Goal: Information Seeking & Learning: Understand process/instructions

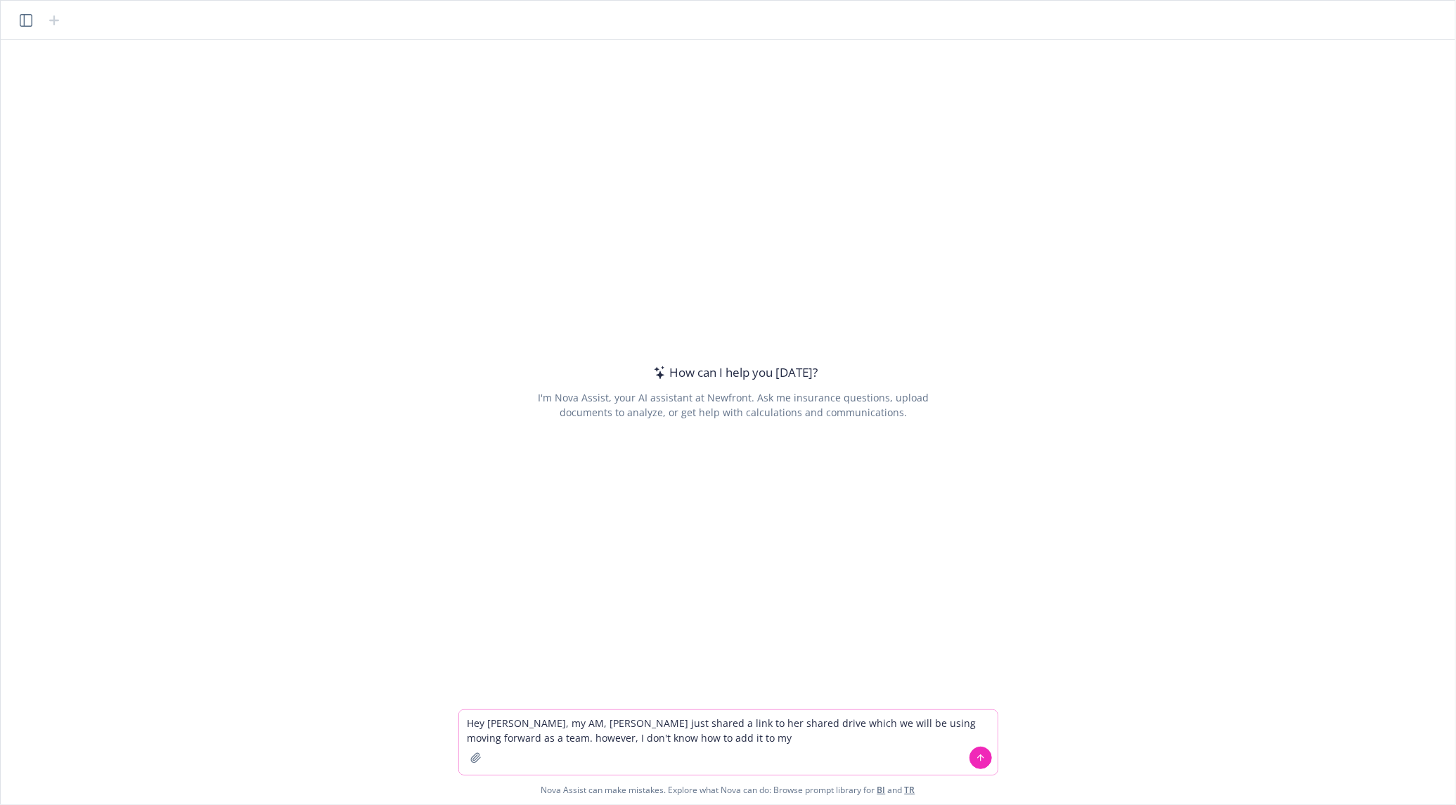
click at [723, 749] on textarea "Hey [PERSON_NAME], my AM, [PERSON_NAME] just shared a link to her shared drive …" at bounding box center [728, 742] width 538 height 65
type textarea "Hey [PERSON_NAME], my AM, [PERSON_NAME] just shared a link to her shared drive …"
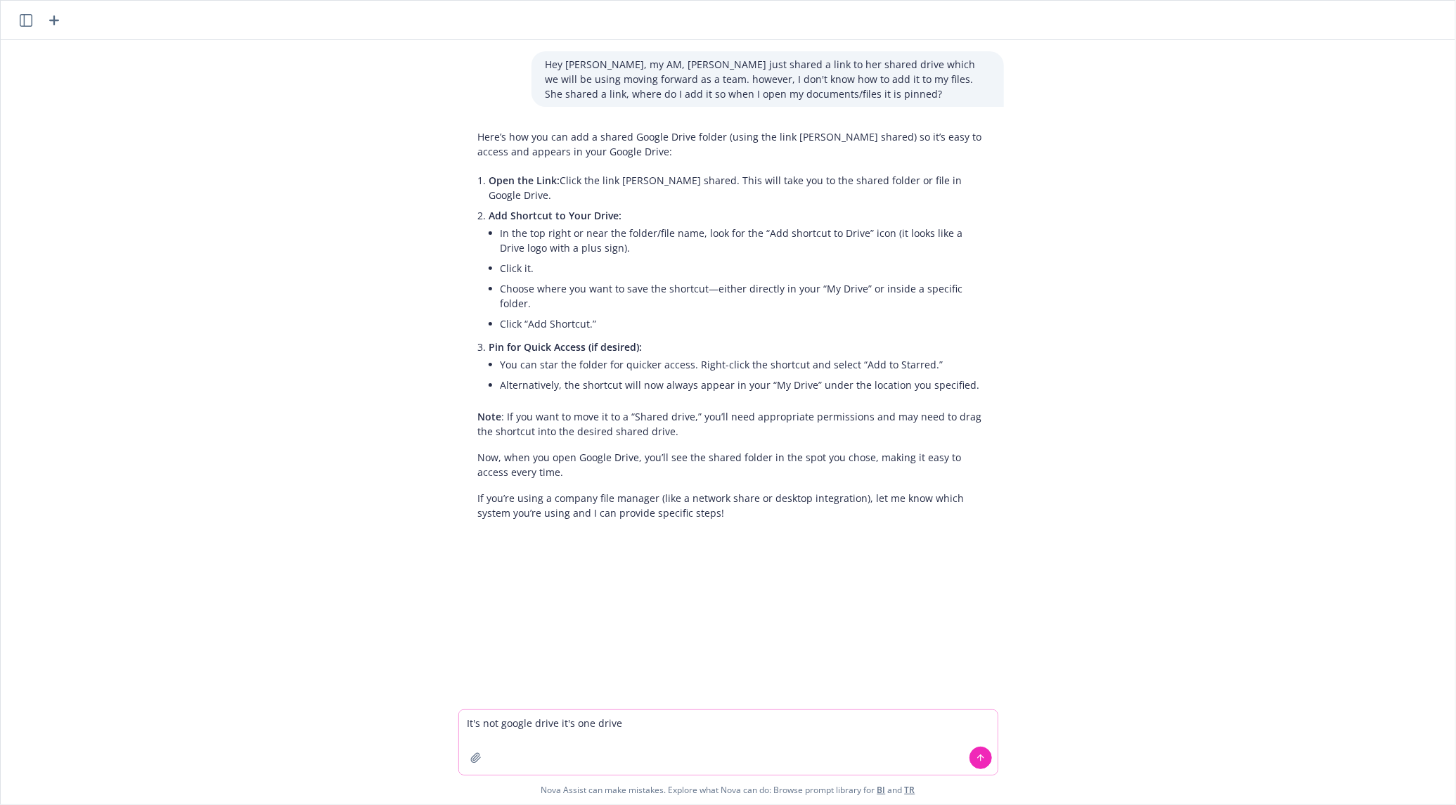
type textarea "It's not google drive it's one drive"
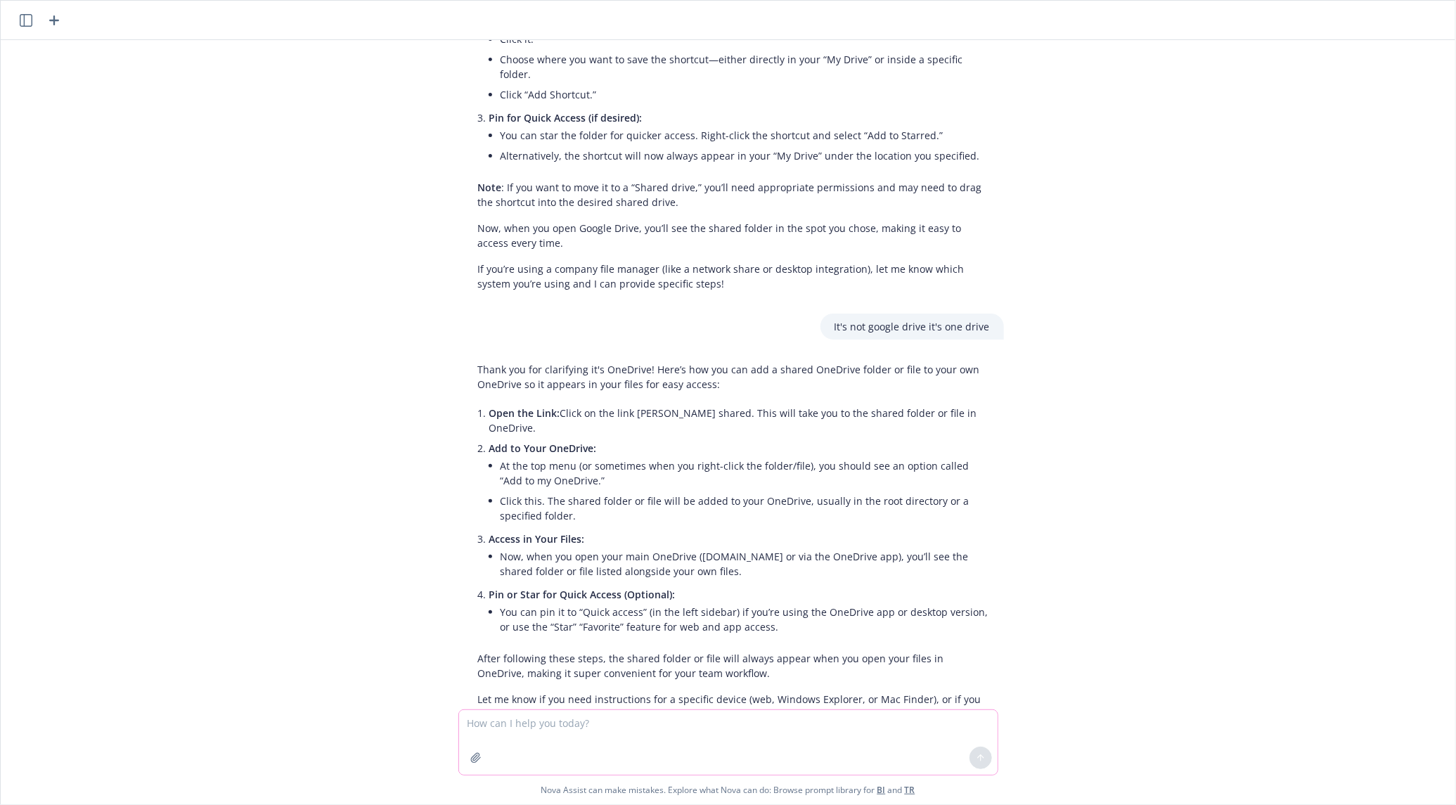
scroll to position [236, 0]
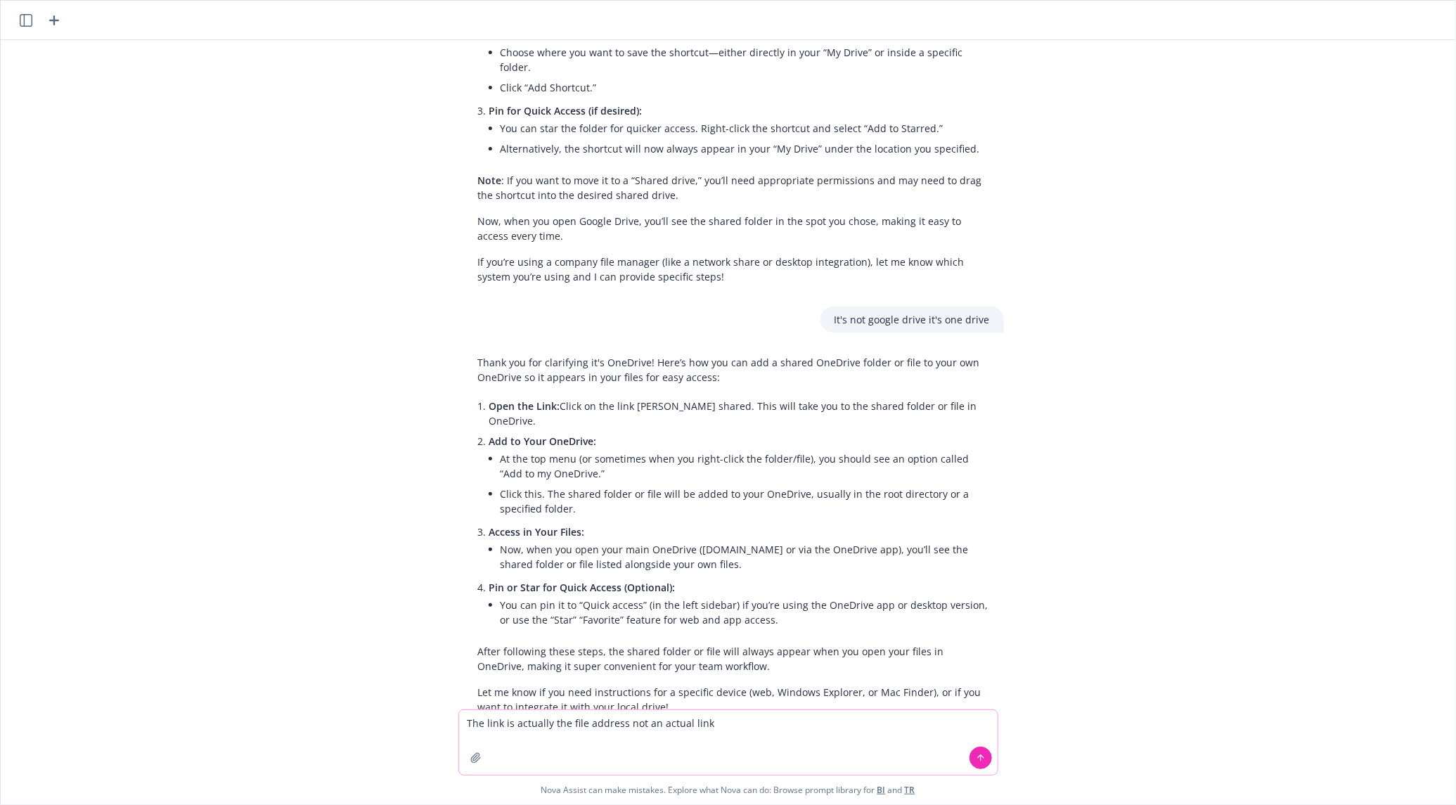
type textarea "The link is actually the file address not an actual link"
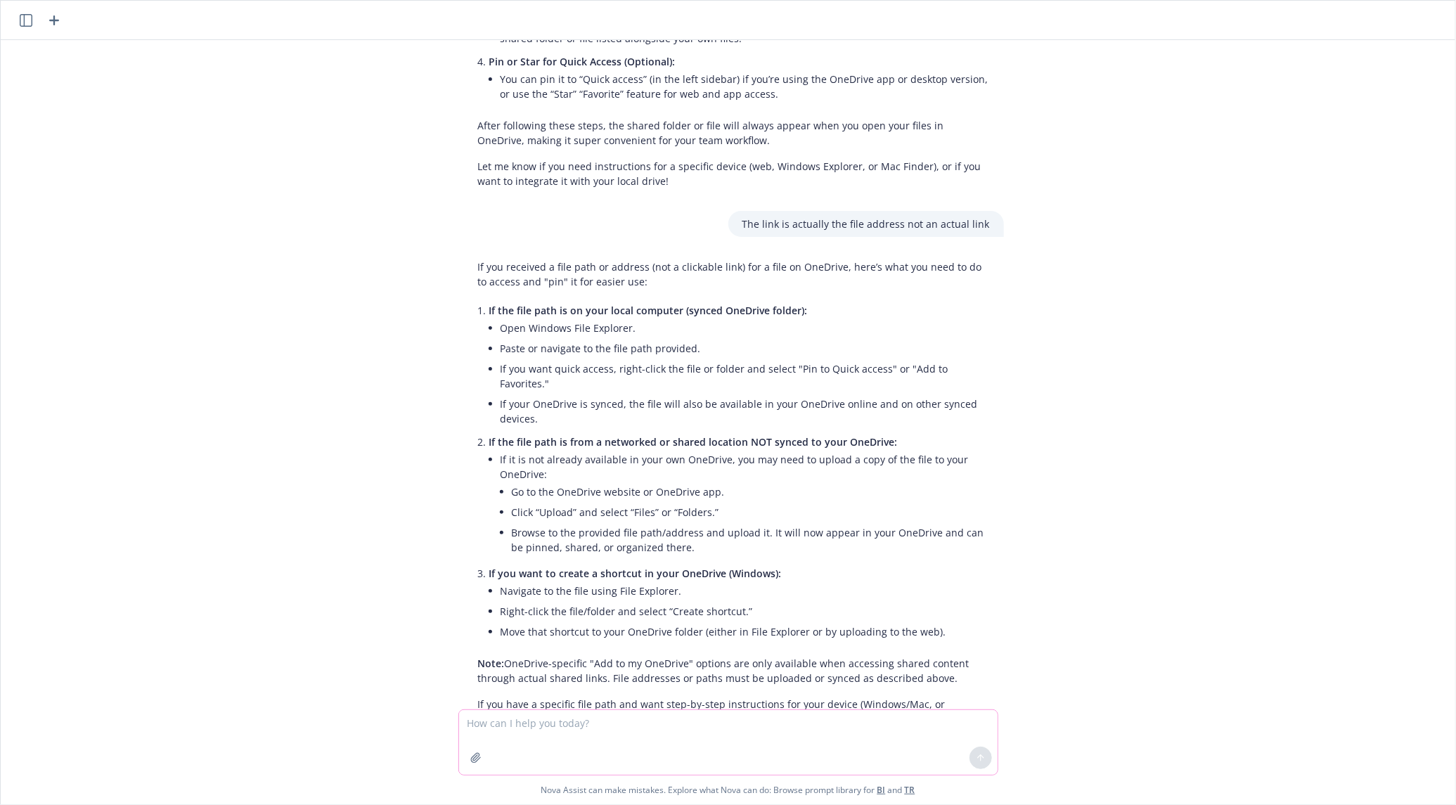
scroll to position [773, 0]
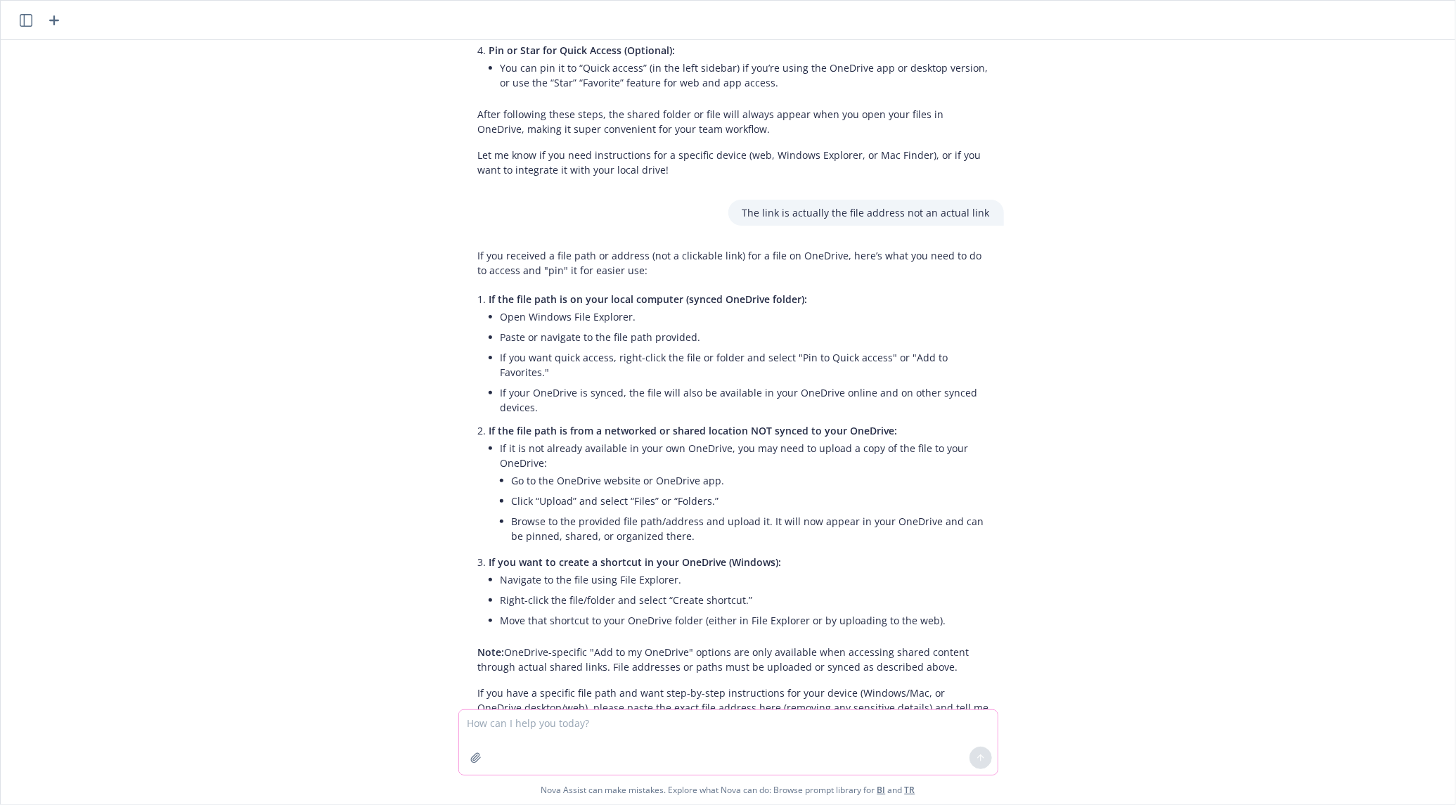
click at [685, 738] on textarea at bounding box center [728, 742] width 538 height 65
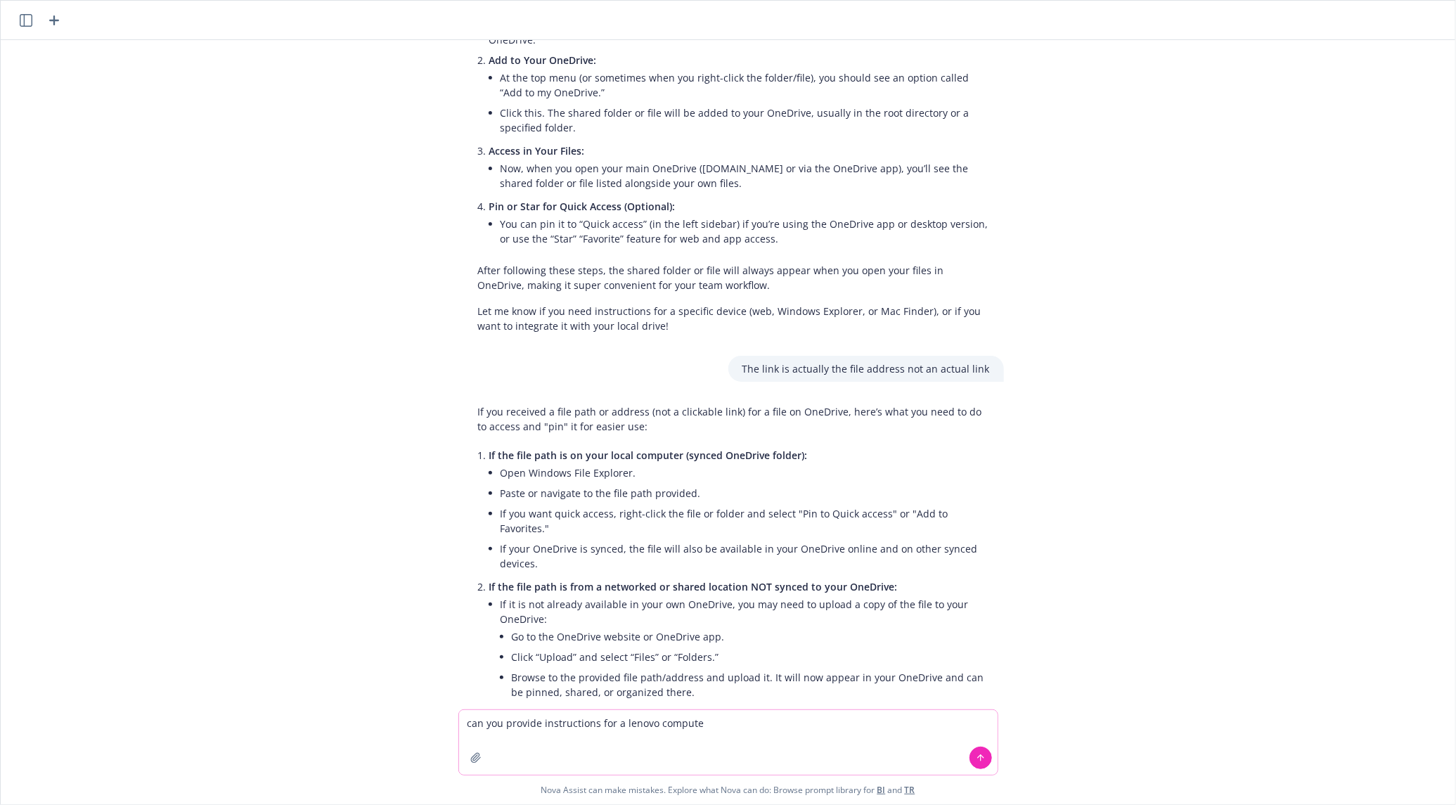
type textarea "can you provide instructions for a lenovo computer"
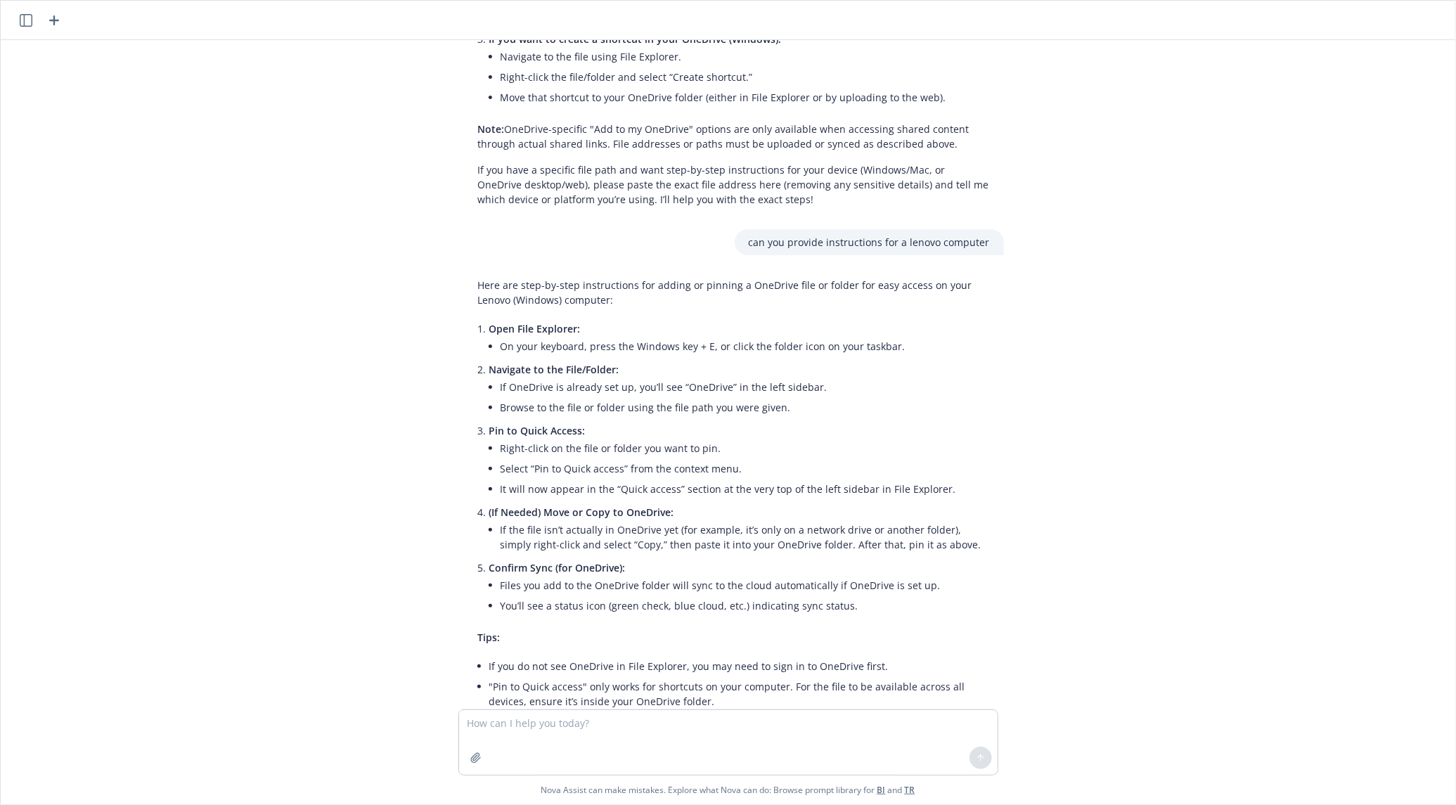
scroll to position [1305, 0]
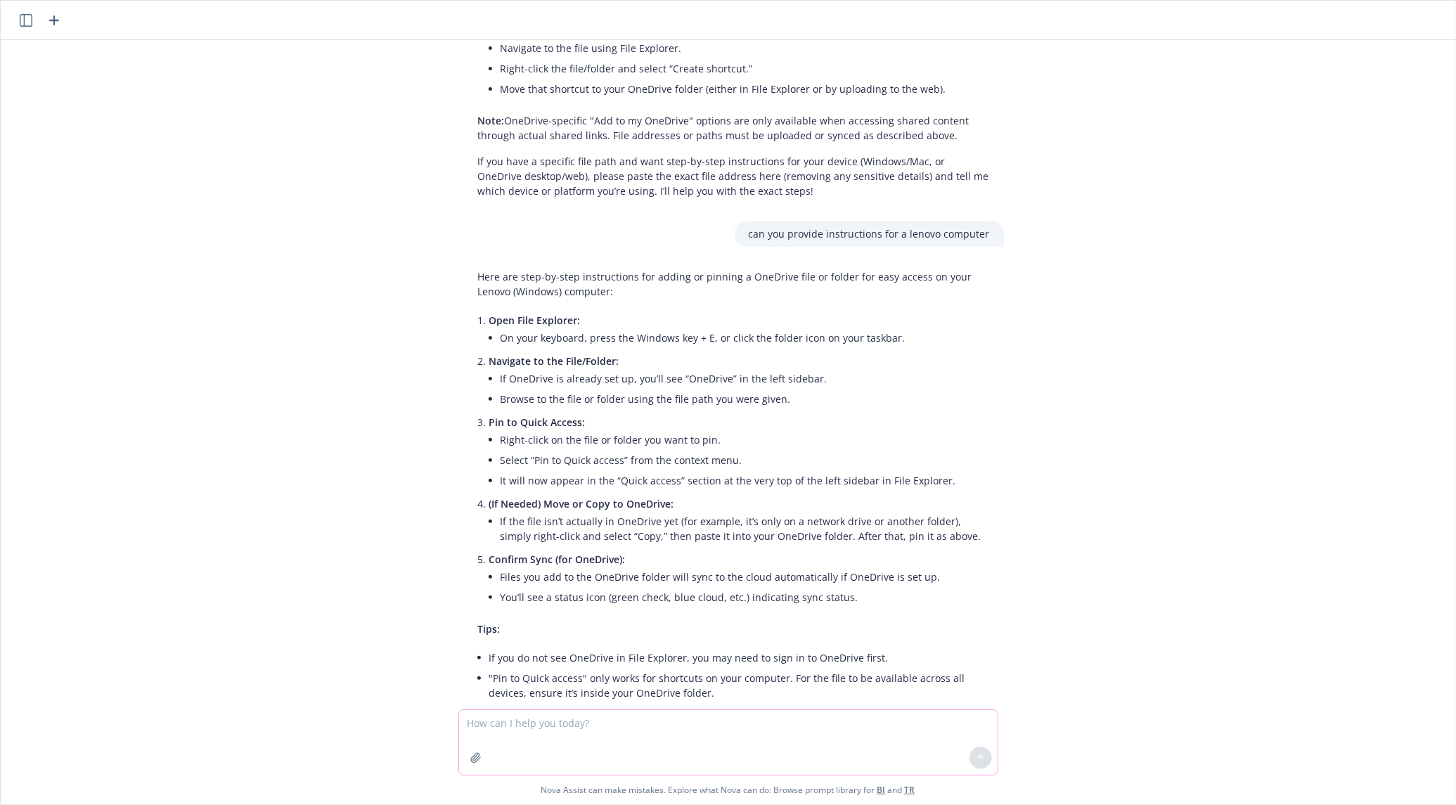
click at [564, 725] on textarea at bounding box center [728, 742] width 538 height 65
type textarea "the file is not yet been saved, I need to do that first, can you provide step b…"
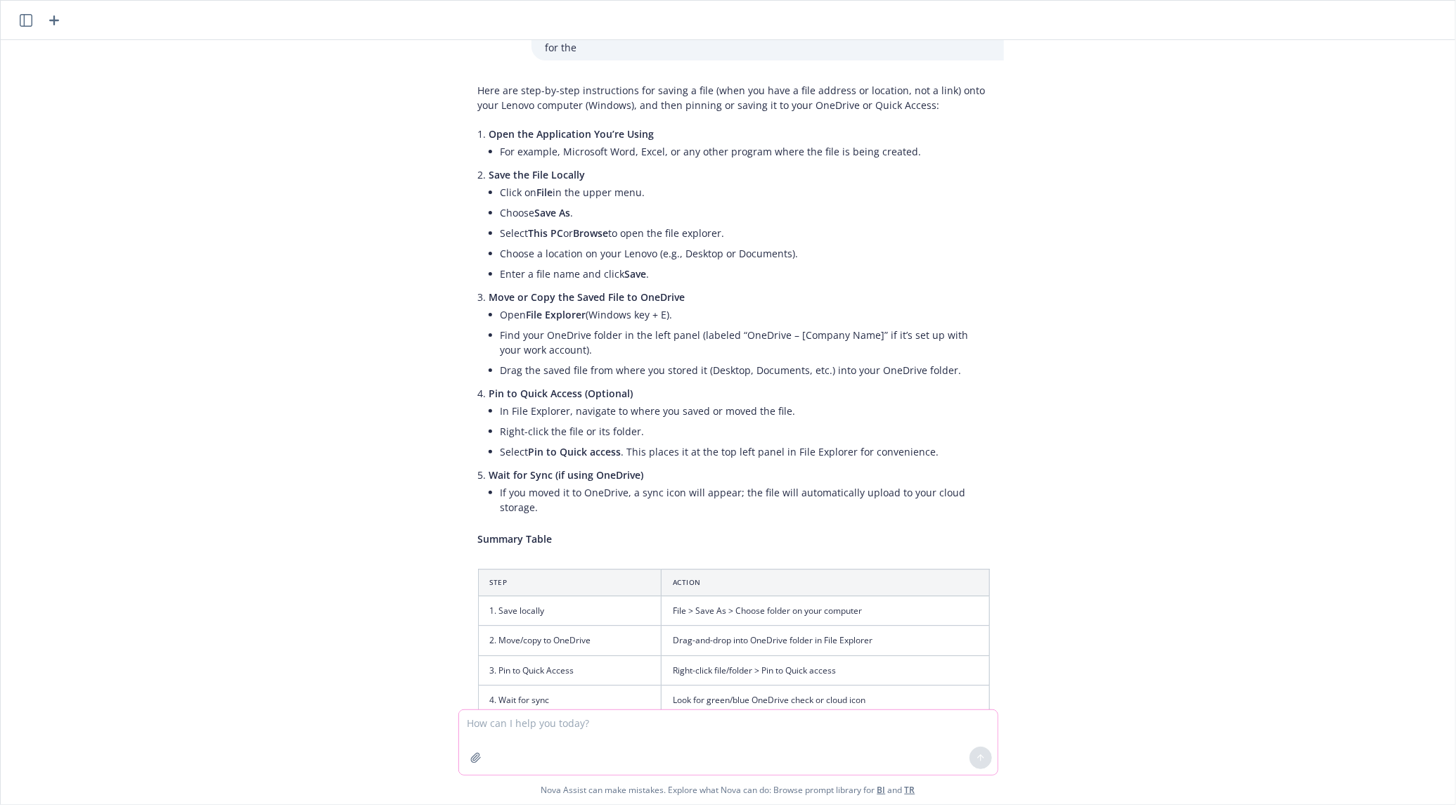
scroll to position [2059, 0]
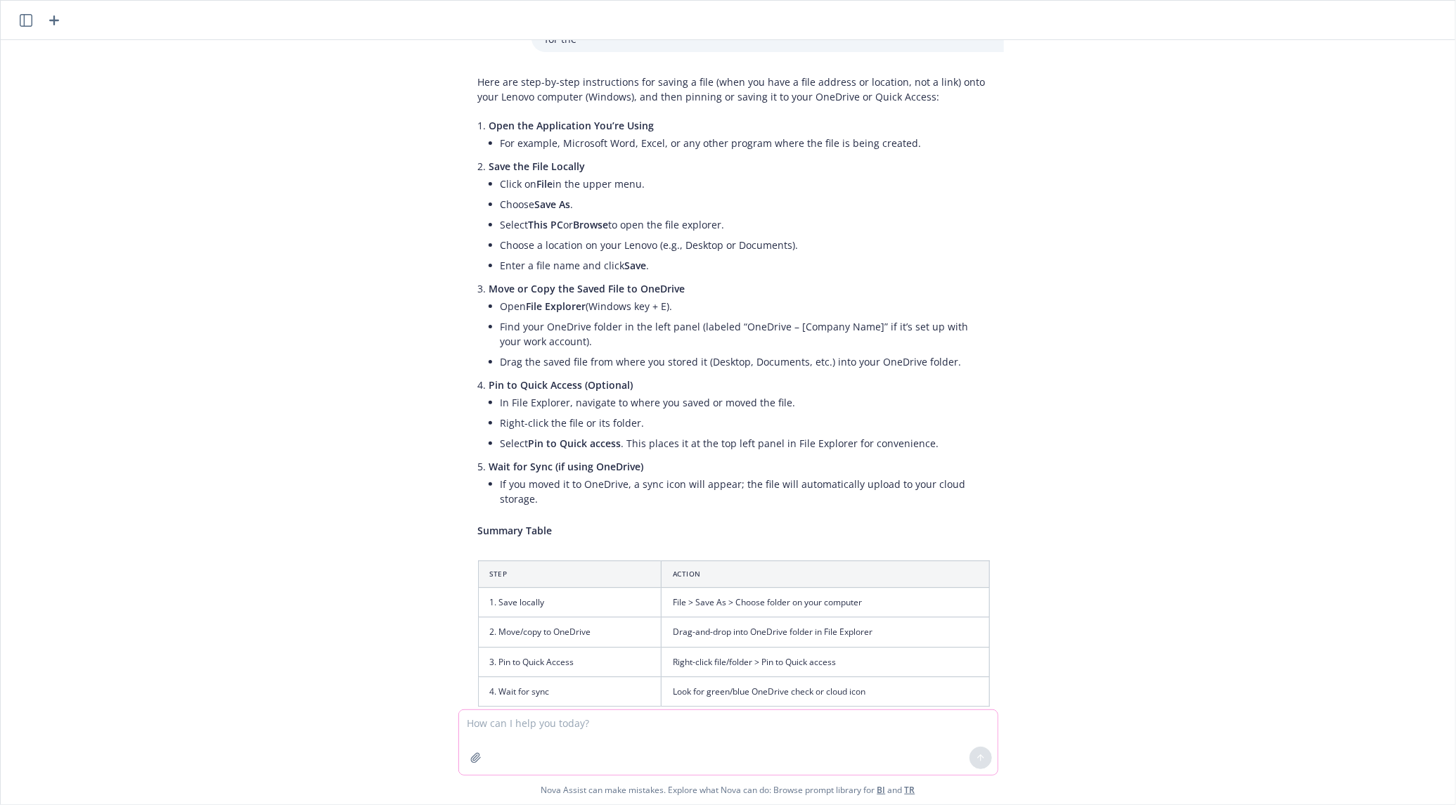
click at [623, 725] on textarea at bounding box center [728, 742] width 538 height 65
type textarea "Sorry I think I may have confused you. Let me try this again. I need help savin…"
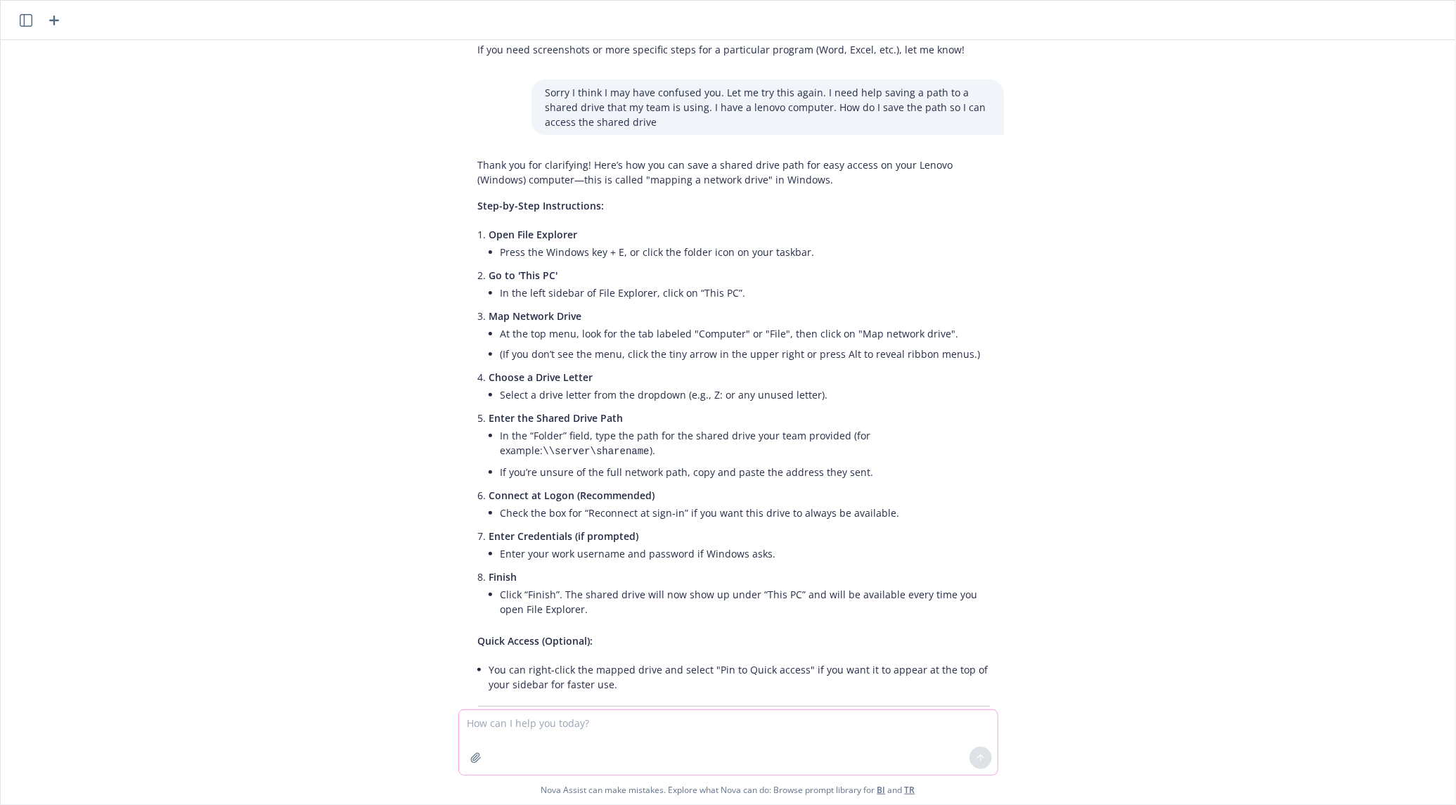
scroll to position [2748, 0]
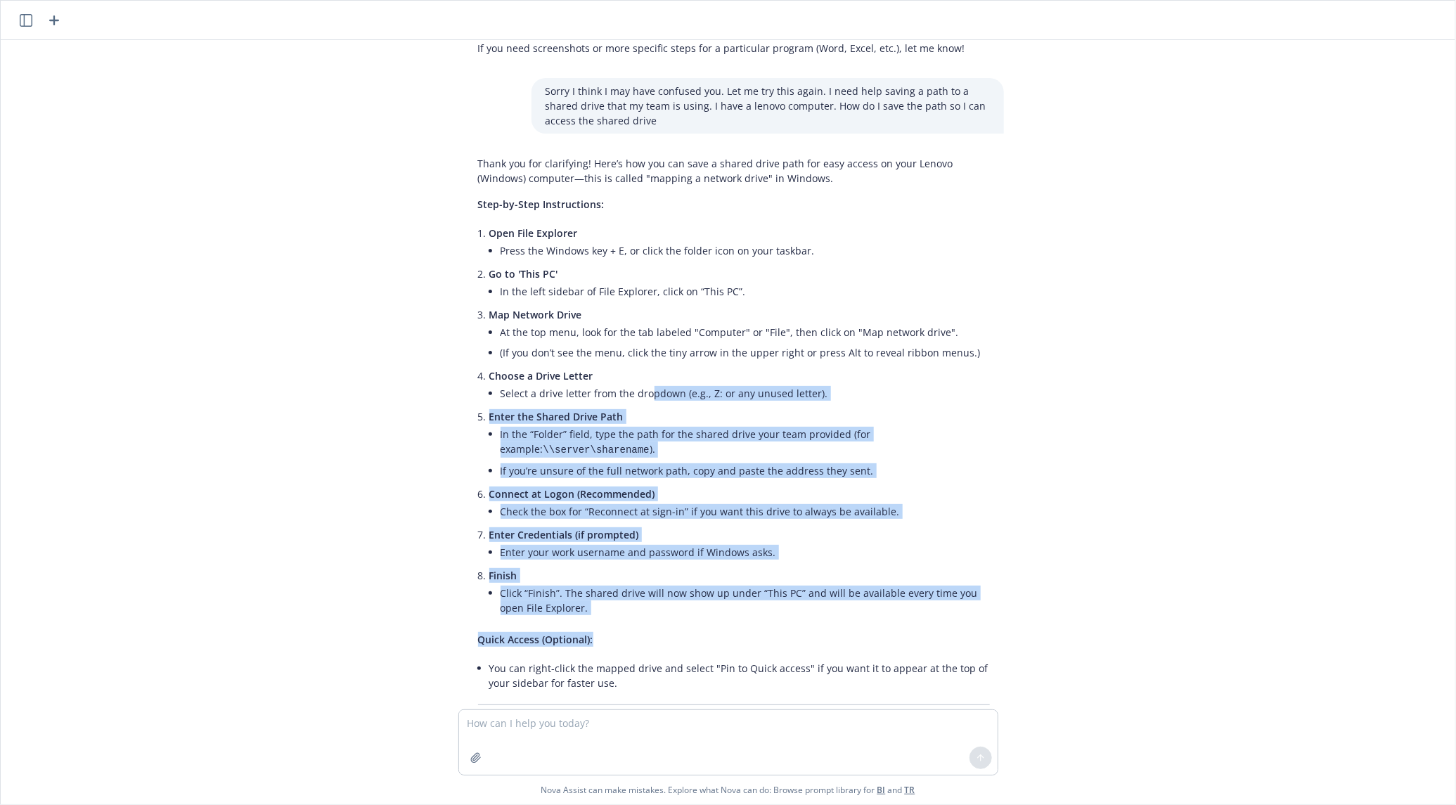
drag, startPoint x: 479, startPoint y: 339, endPoint x: 639, endPoint y: 568, distance: 279.2
click at [639, 568] on div "Thank you for clarifying! Here’s how you can save a shared drive path for easy …" at bounding box center [734, 450] width 540 height 601
click at [639, 632] on p "Quick Access (Optional):" at bounding box center [734, 639] width 512 height 15
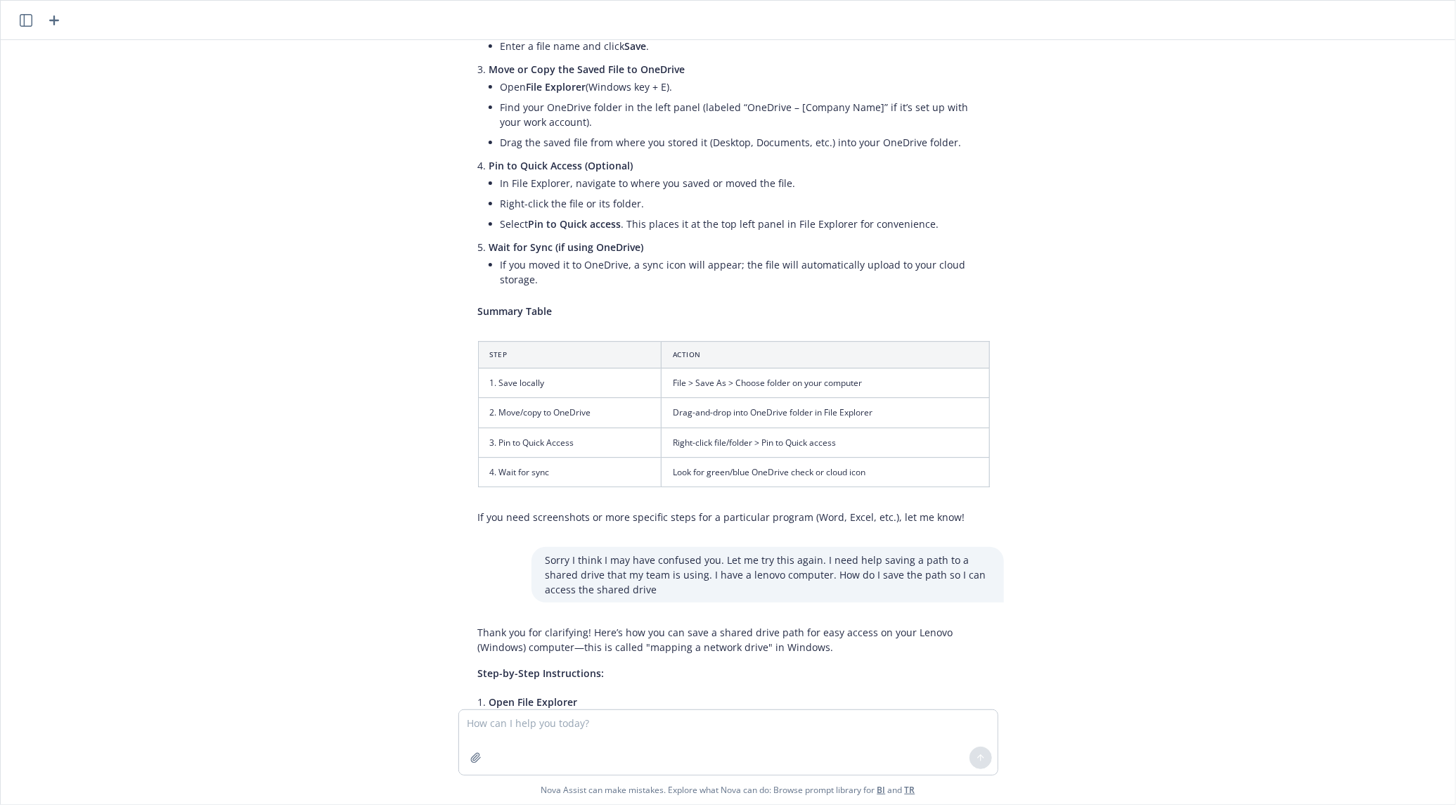
scroll to position [1342, 0]
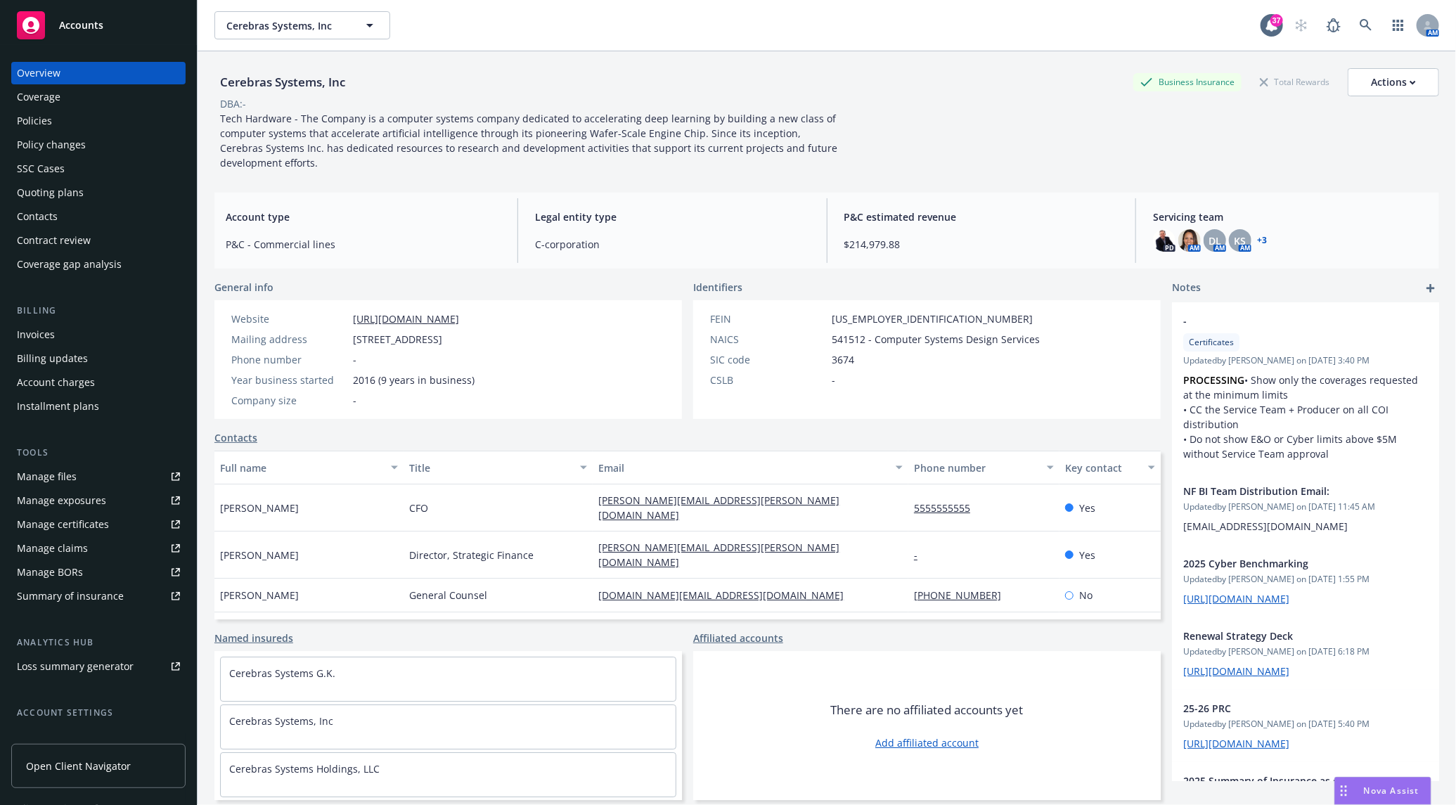
click at [129, 474] on link "Manage files" at bounding box center [98, 476] width 174 height 22
click at [1359, 20] on icon at bounding box center [1365, 25] width 13 height 13
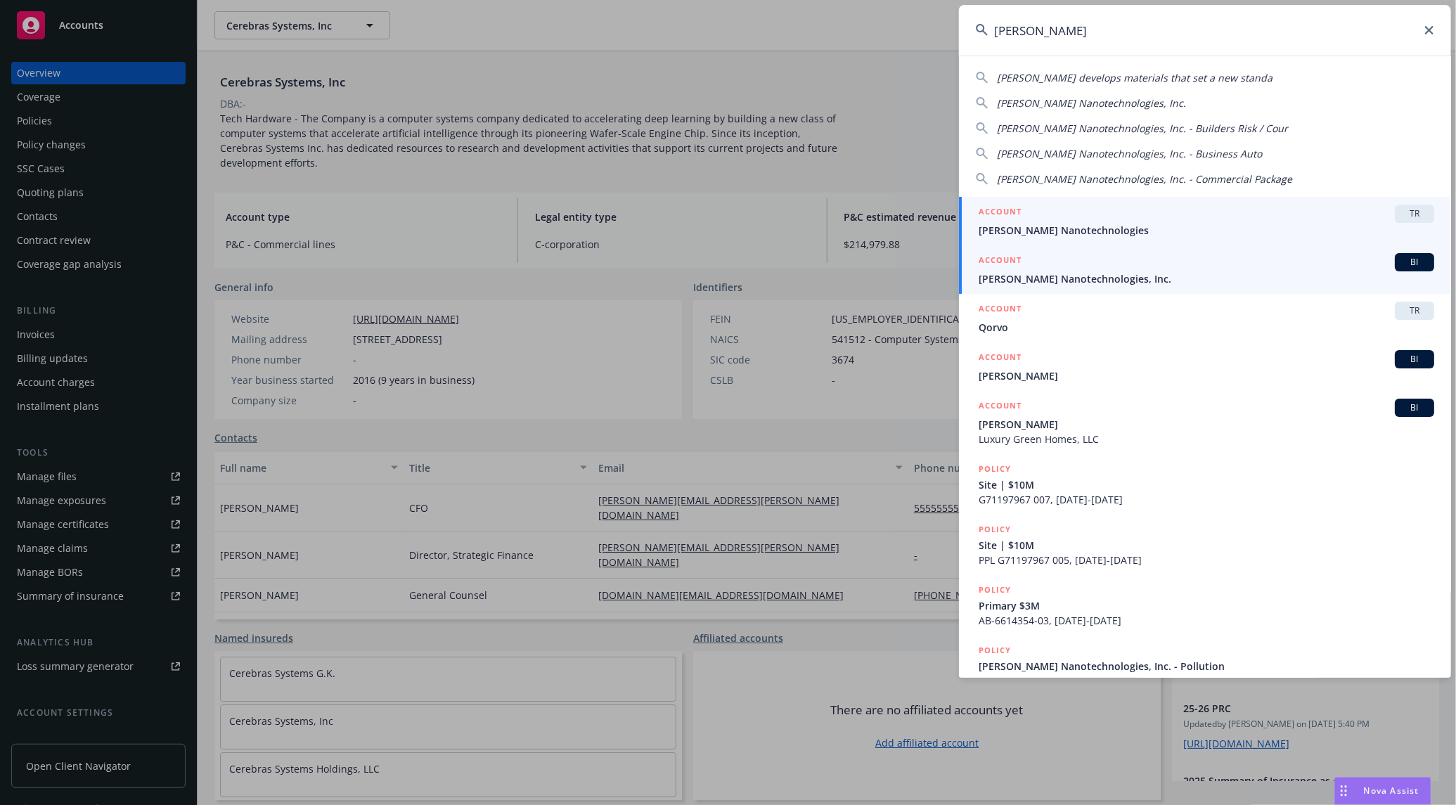
type input "sila"
click at [1210, 267] on div "ACCOUNT BI" at bounding box center [1205, 262] width 455 height 18
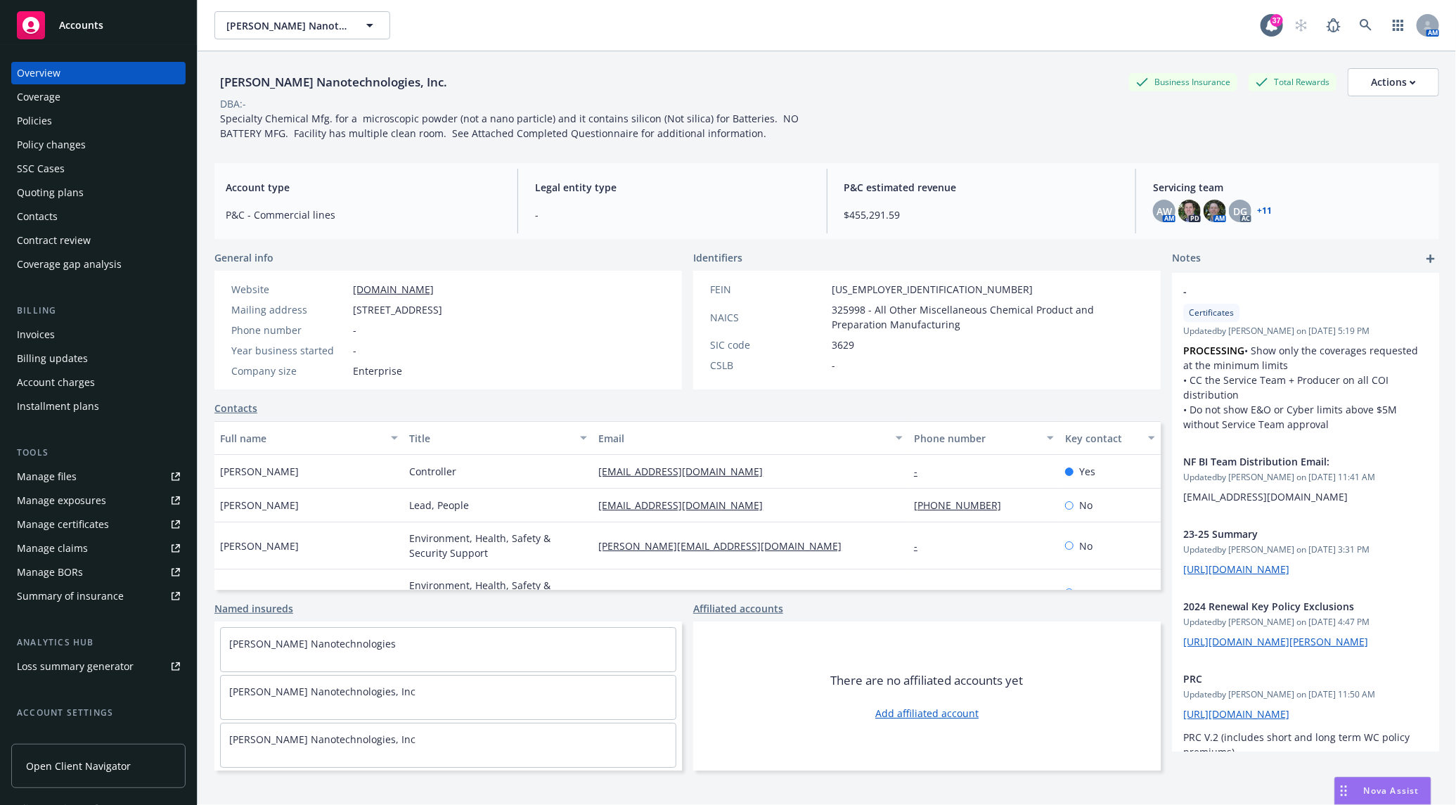
click at [1260, 209] on link "+ 11" at bounding box center [1264, 211] width 15 height 8
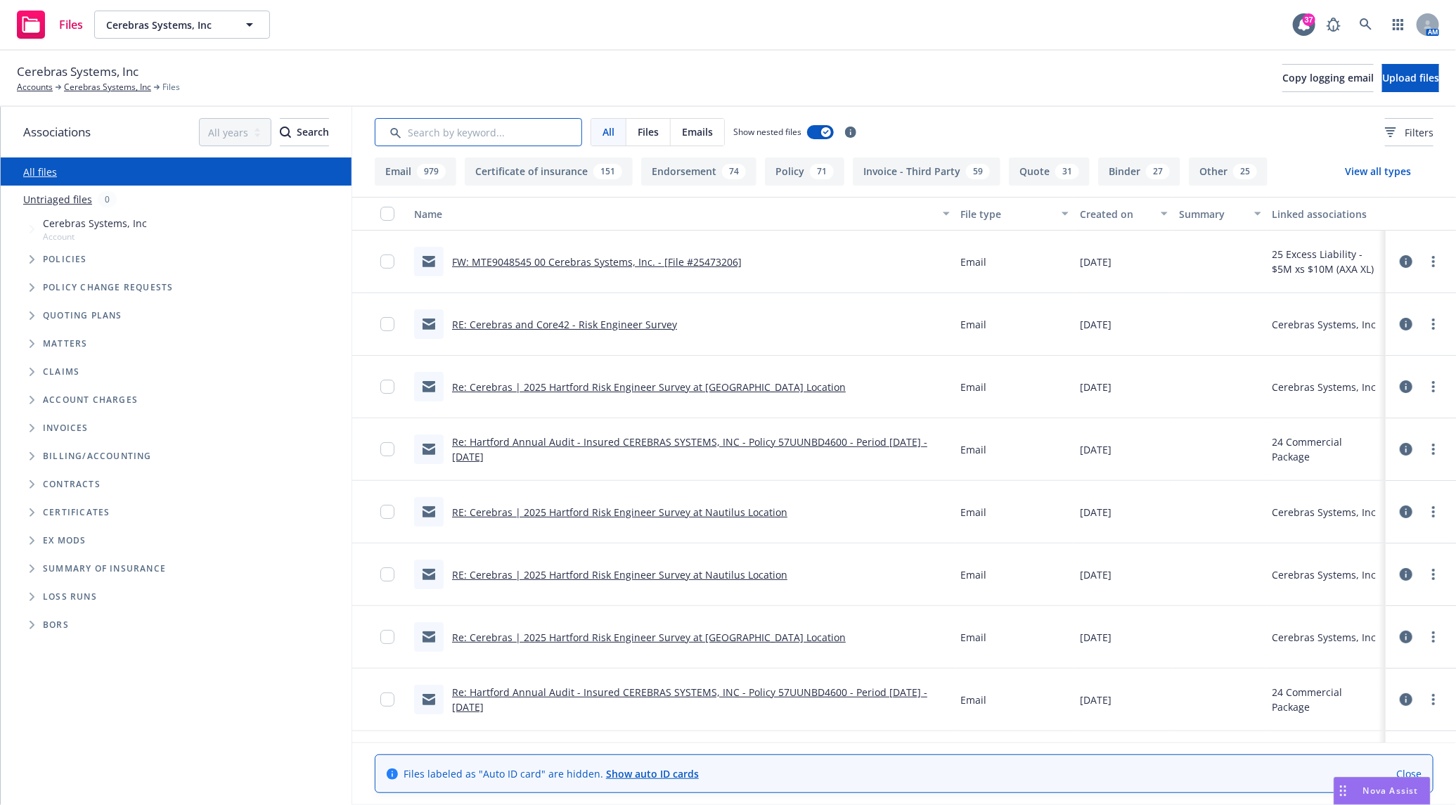
click at [484, 122] on input "Search by keyword..." at bounding box center [478, 132] width 207 height 28
paste input "45339318"
type input "45339318"
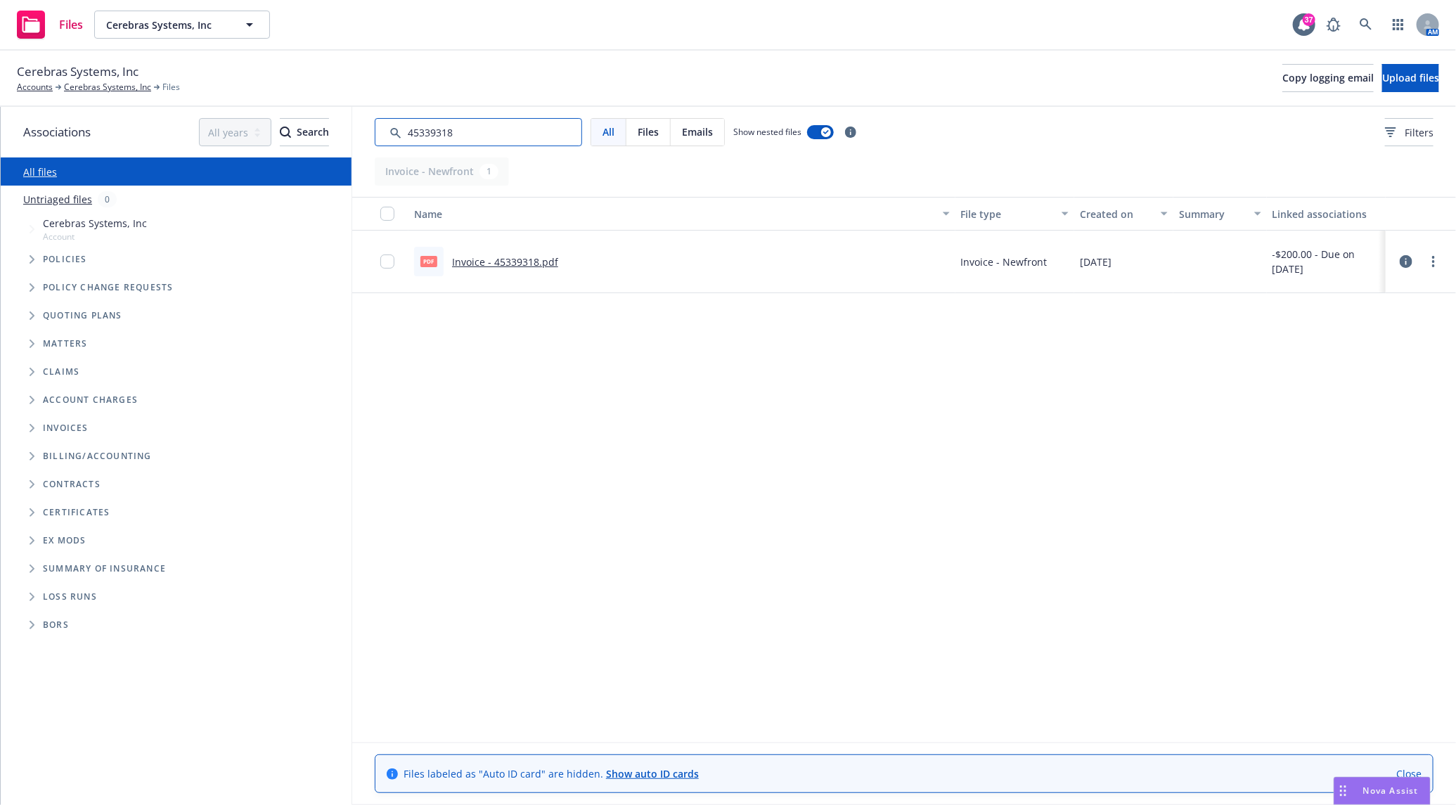
click at [486, 124] on input "Search by keyword..." at bounding box center [478, 132] width 207 height 28
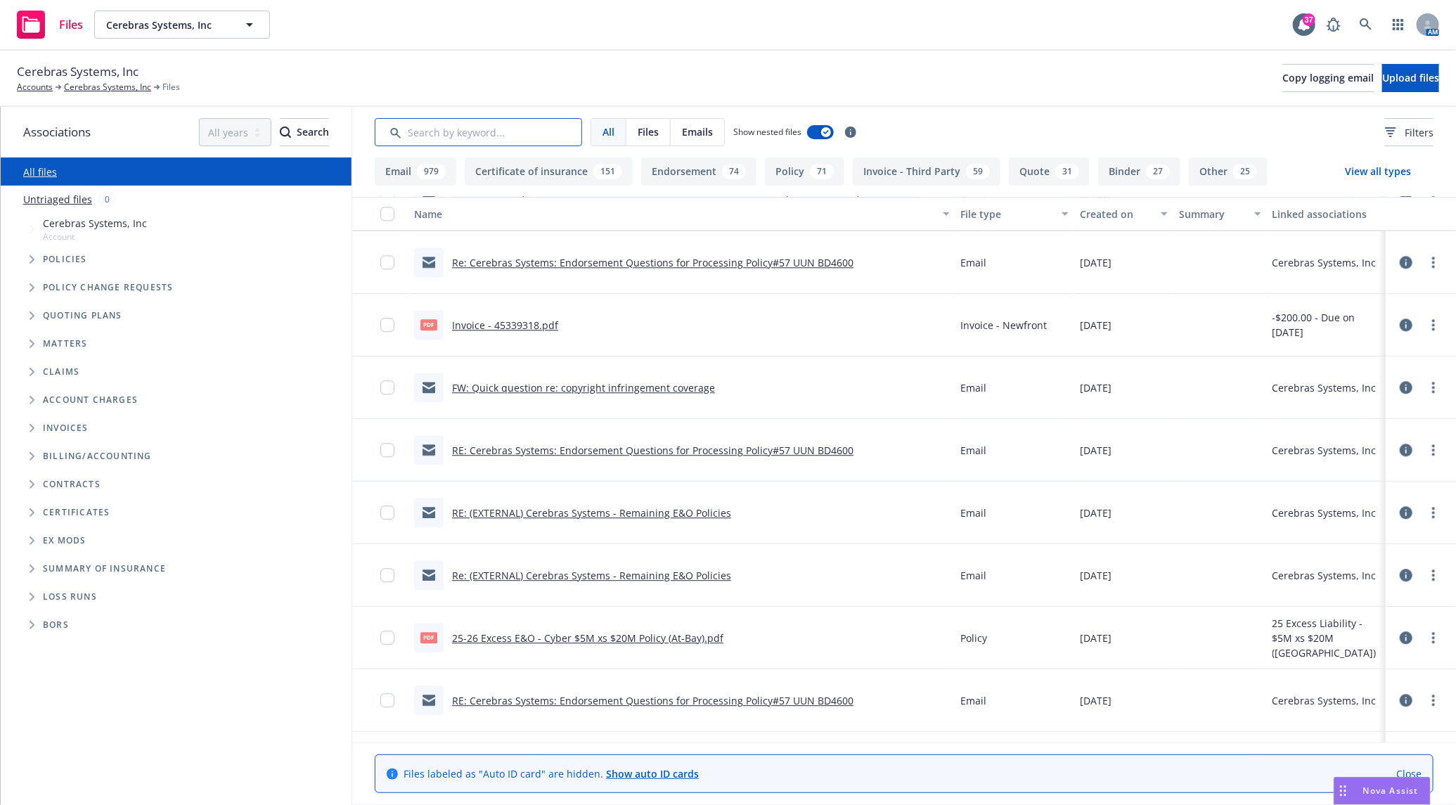
scroll to position [2030, 0]
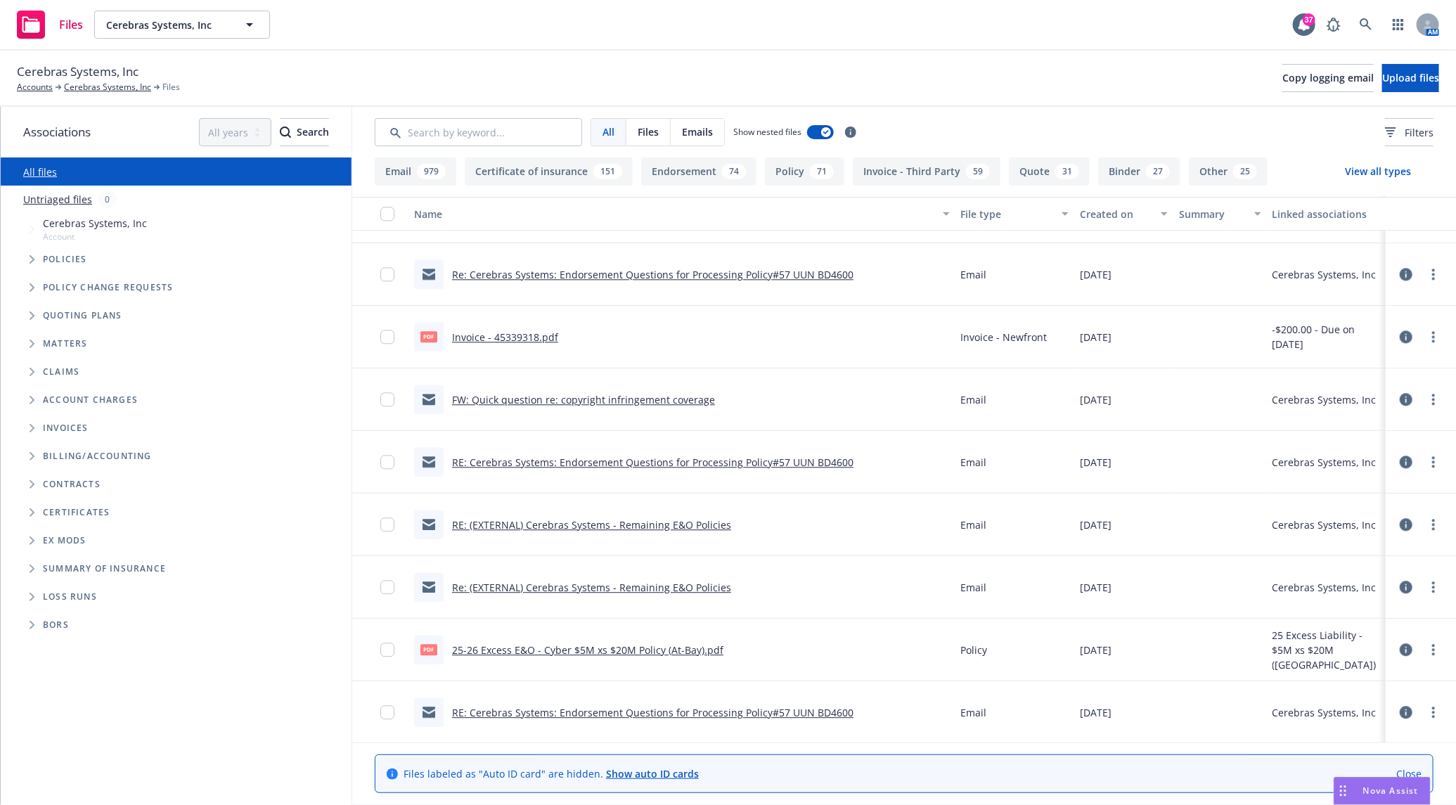
click at [797, 445] on div "RE: Cerebras Systems: Endorsement Questions for Processing Policy#57 UUN BD4600" at bounding box center [681, 462] width 547 height 63
click at [524, 337] on link "Invoice - 45339318.pdf" at bounding box center [505, 336] width 106 height 13
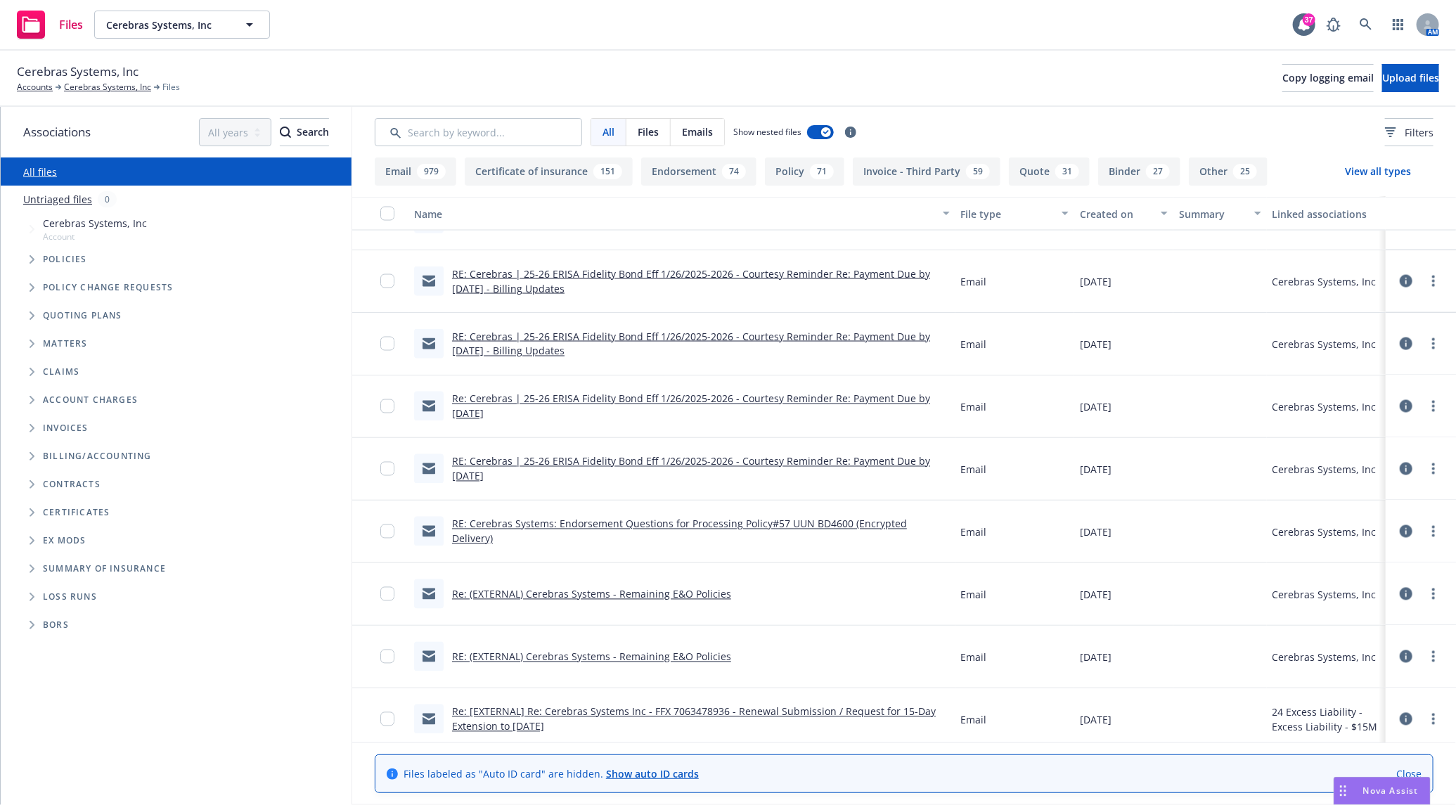
scroll to position [1250, 0]
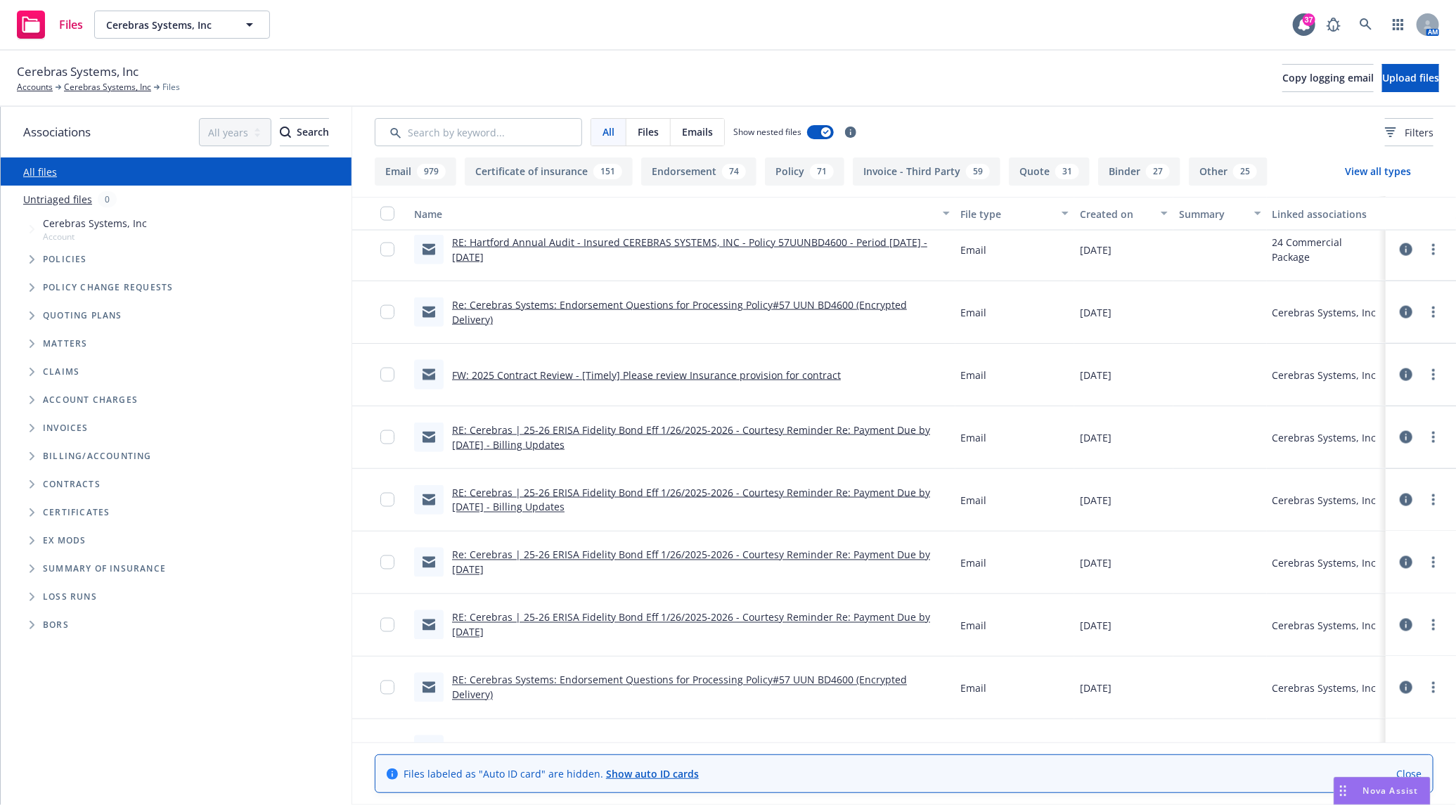
click at [536, 498] on link "RE: Cerebras | 25-26 ERISA Fidelity Bond Eff 1/26/2025-2026 - Courtesy Reminder…" at bounding box center [691, 500] width 478 height 28
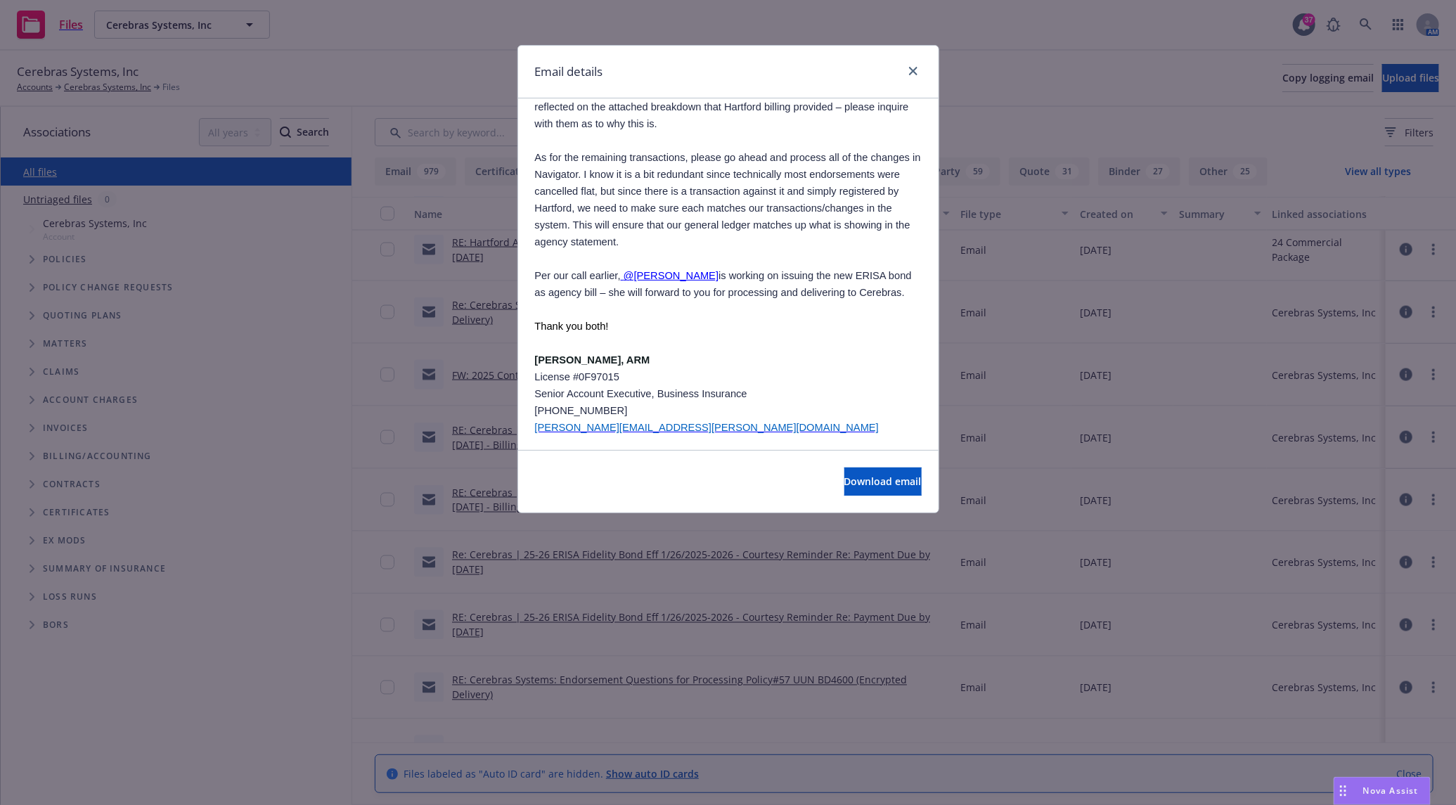
scroll to position [0, 0]
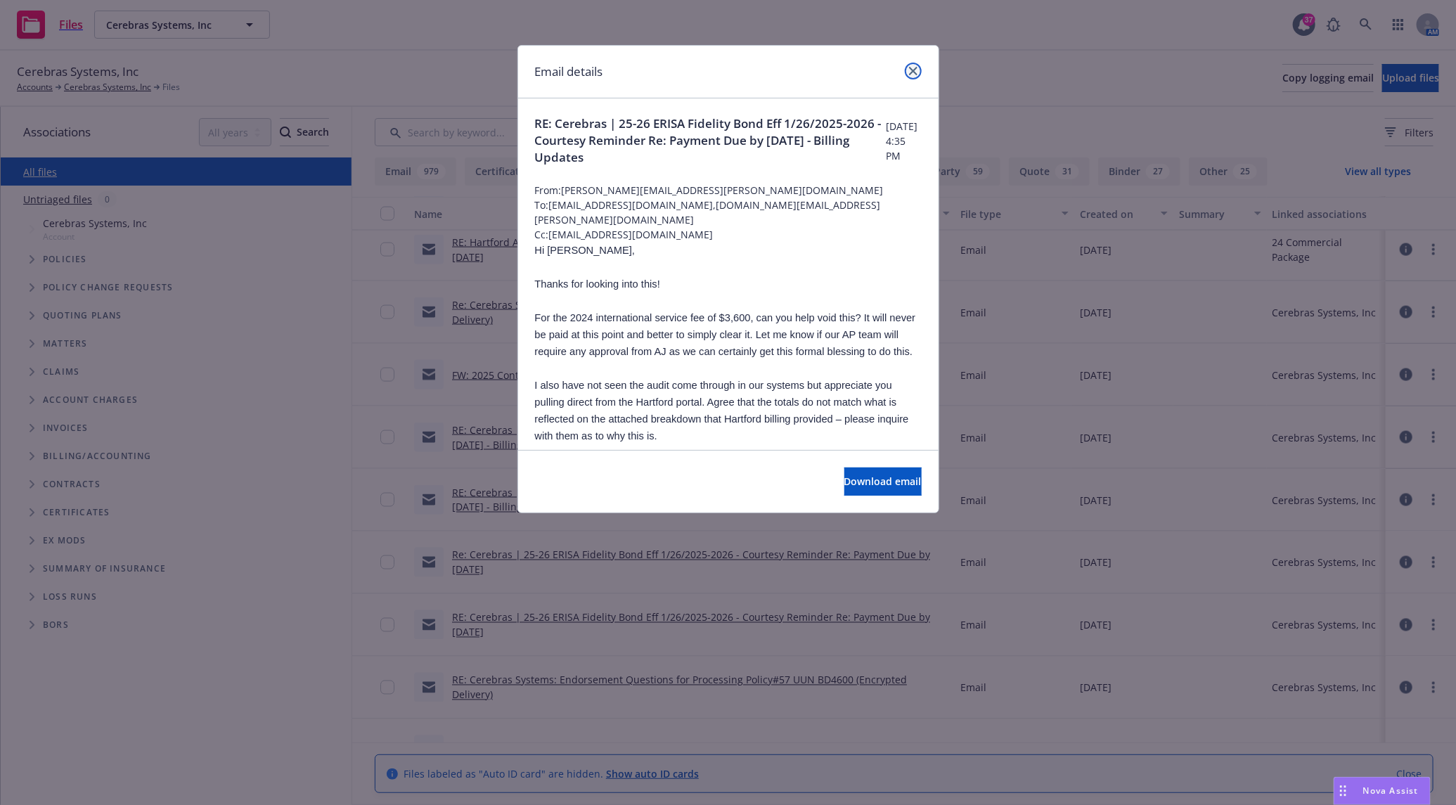
click at [919, 67] on link "close" at bounding box center [913, 71] width 17 height 17
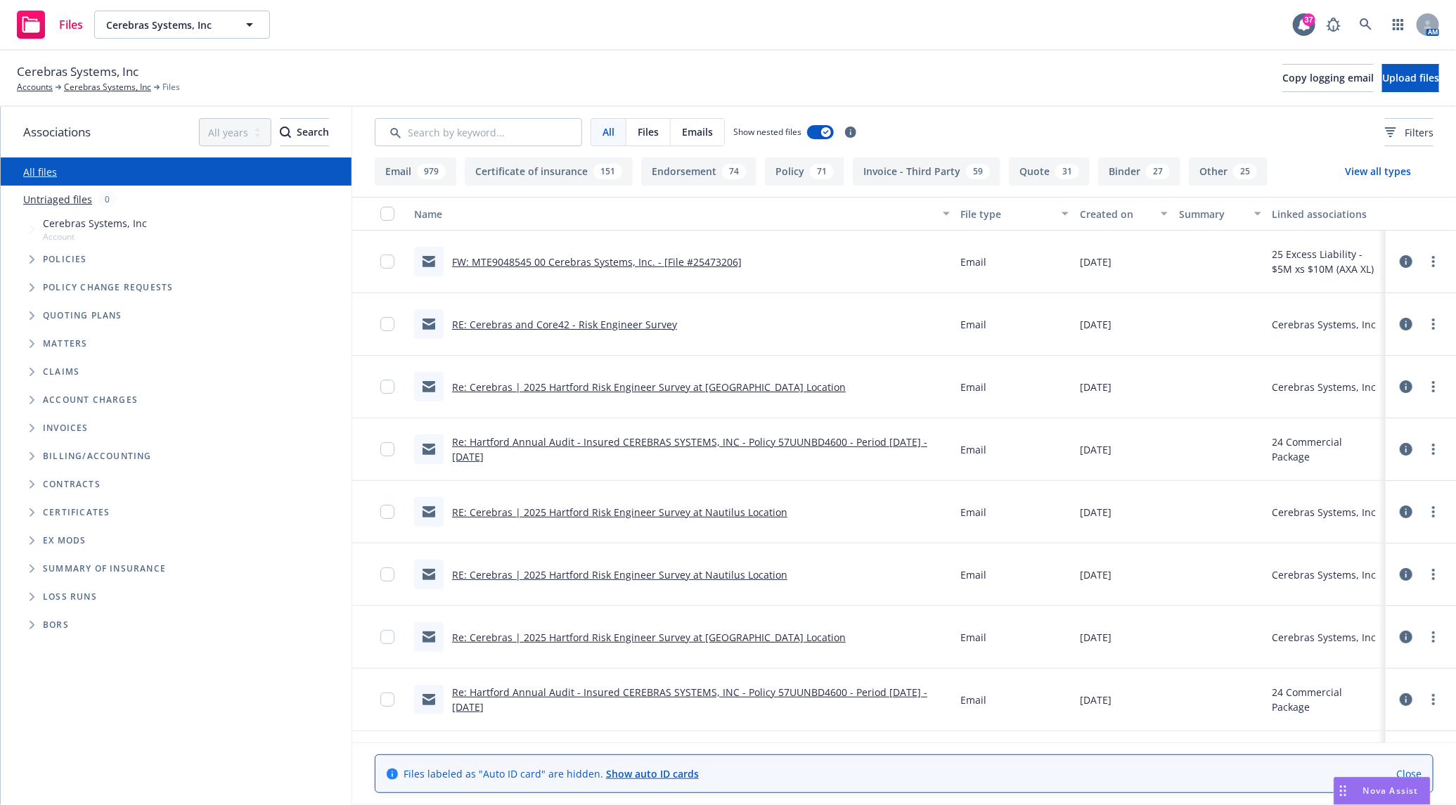
click at [384, 28] on div "Files Cerebras Systems, Inc Cerebras Systems, Inc 37 AM" at bounding box center [728, 25] width 1456 height 51
